Goal: Task Accomplishment & Management: Manage account settings

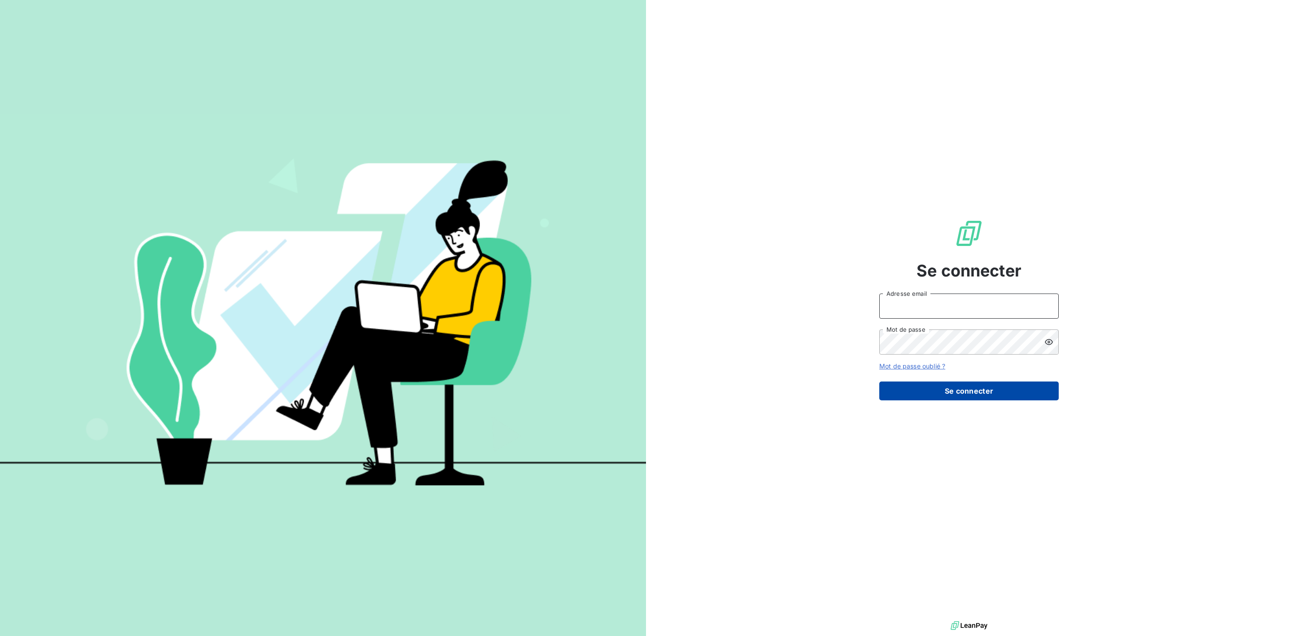
type input "xavier.ruez@met.com"
drag, startPoint x: 985, startPoint y: 397, endPoint x: 987, endPoint y: 385, distance: 12.2
click at [985, 397] on button "Se connecter" at bounding box center [968, 390] width 179 height 19
